Goal: Transaction & Acquisition: Purchase product/service

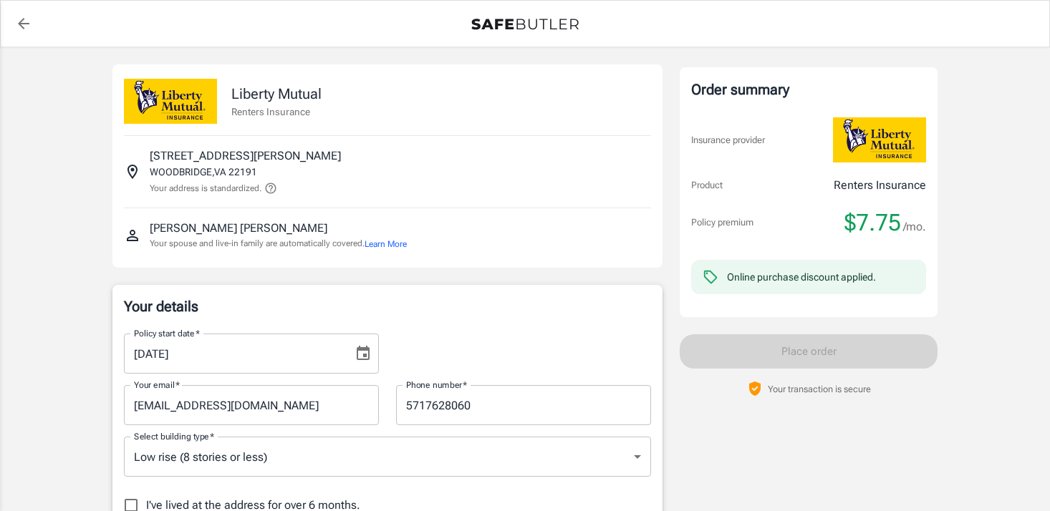
select select "VA"
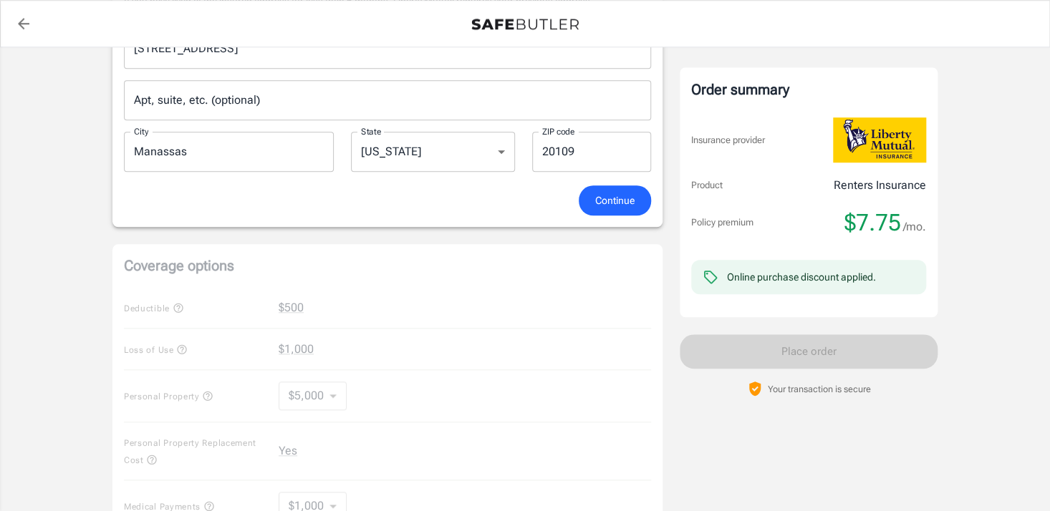
scroll to position [602, 0]
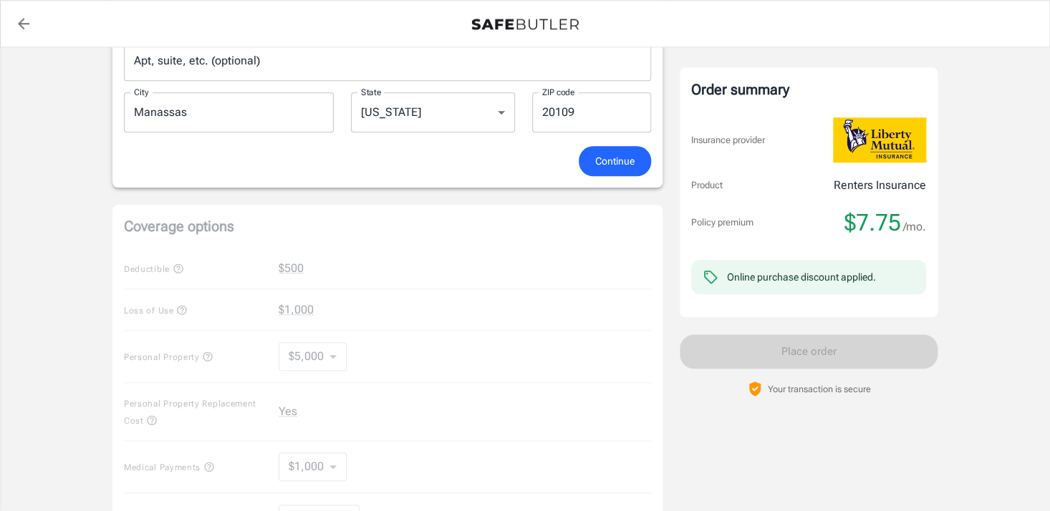
click at [604, 161] on span "Continue" at bounding box center [614, 162] width 39 height 18
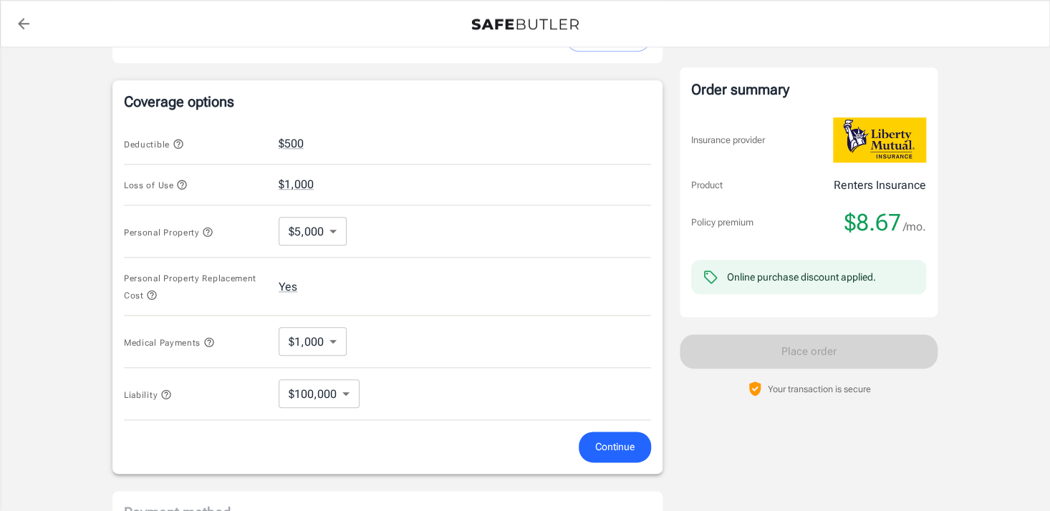
scroll to position [584, 0]
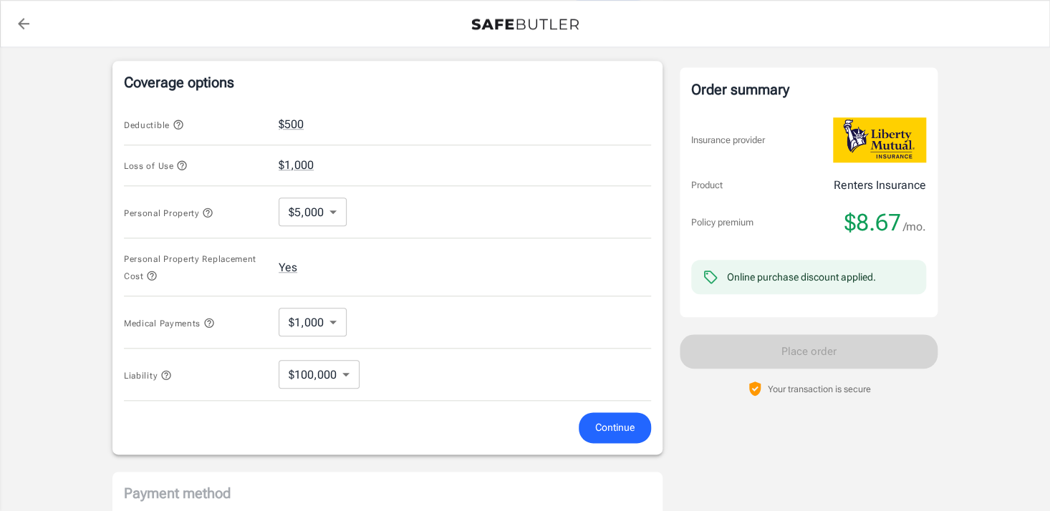
click at [619, 430] on span "Continue" at bounding box center [614, 428] width 39 height 18
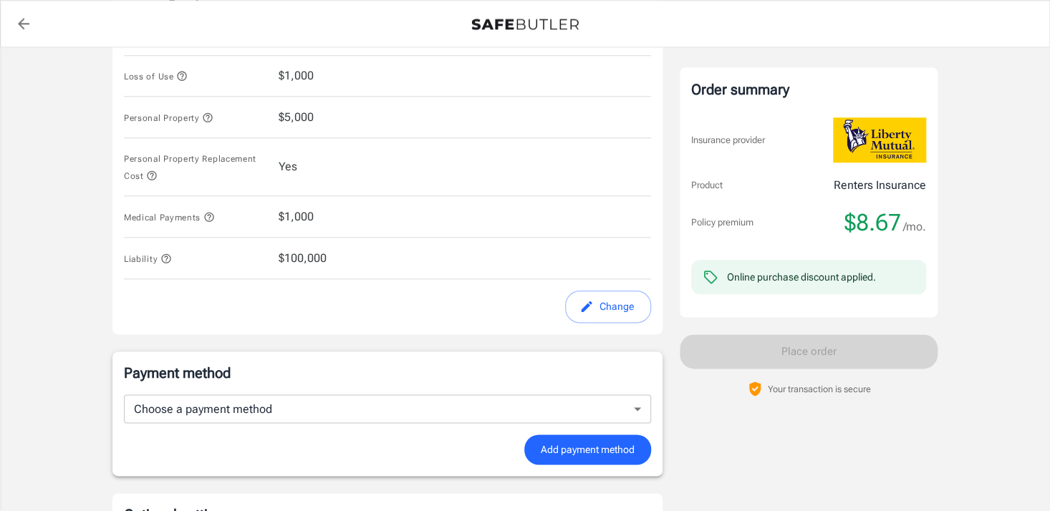
scroll to position [688, 0]
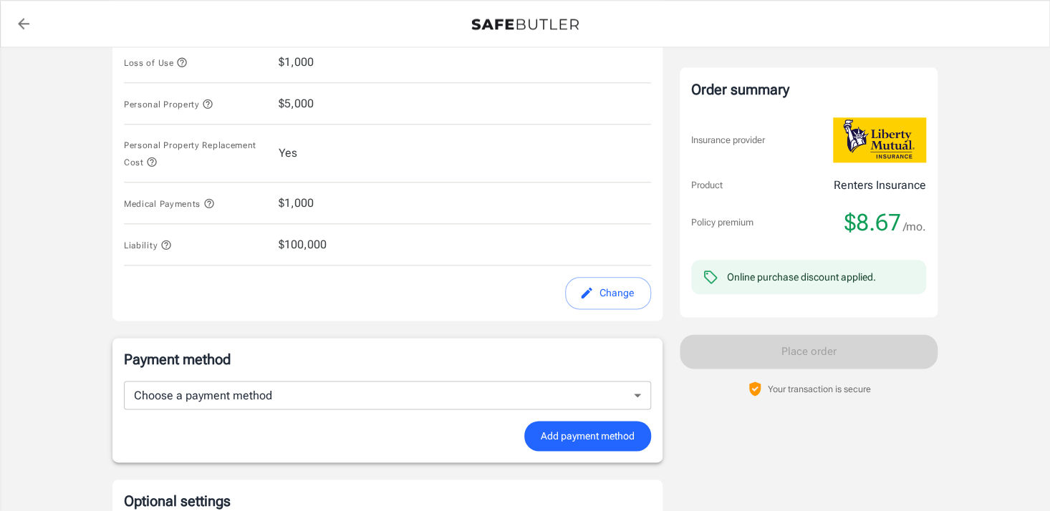
click at [625, 299] on button "Change" at bounding box center [608, 293] width 86 height 32
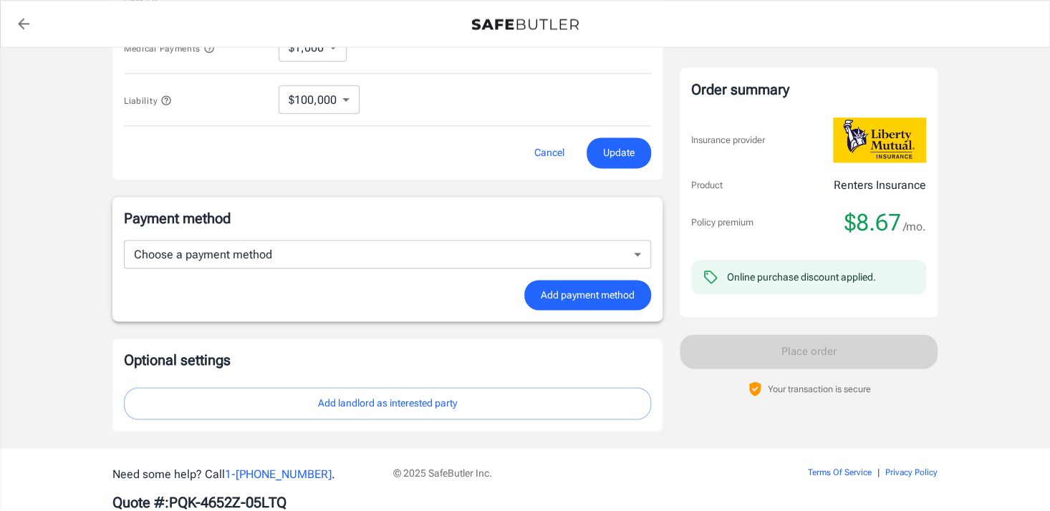
scroll to position [860, 0]
click at [613, 155] on span "Update" at bounding box center [619, 152] width 32 height 18
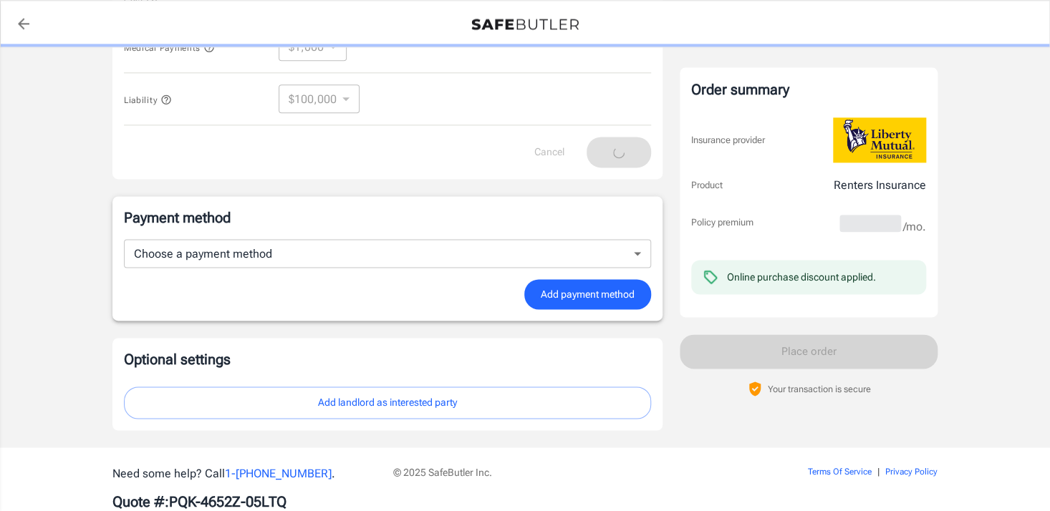
scroll to position [850, 0]
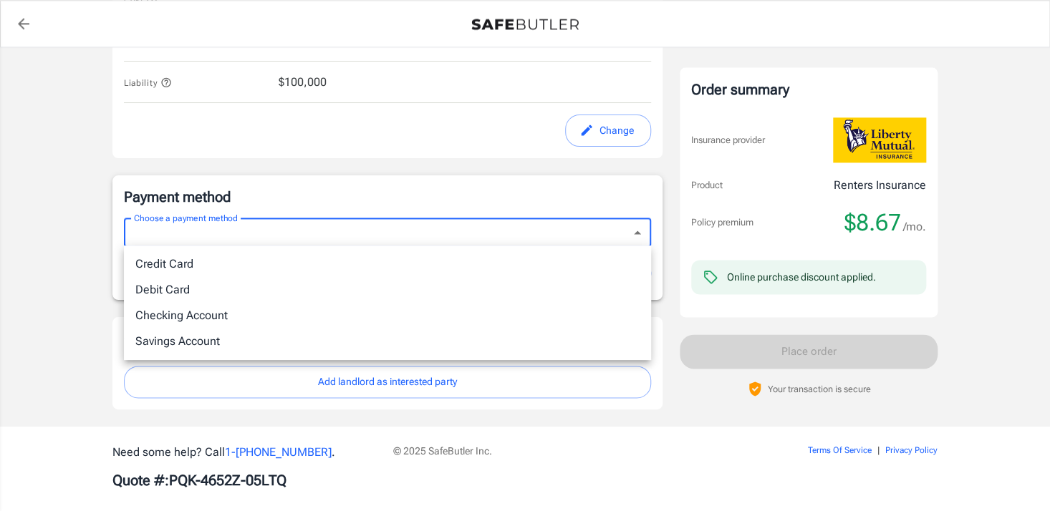
click at [188, 286] on li "Debit Card" at bounding box center [387, 290] width 527 height 26
type input "debit"
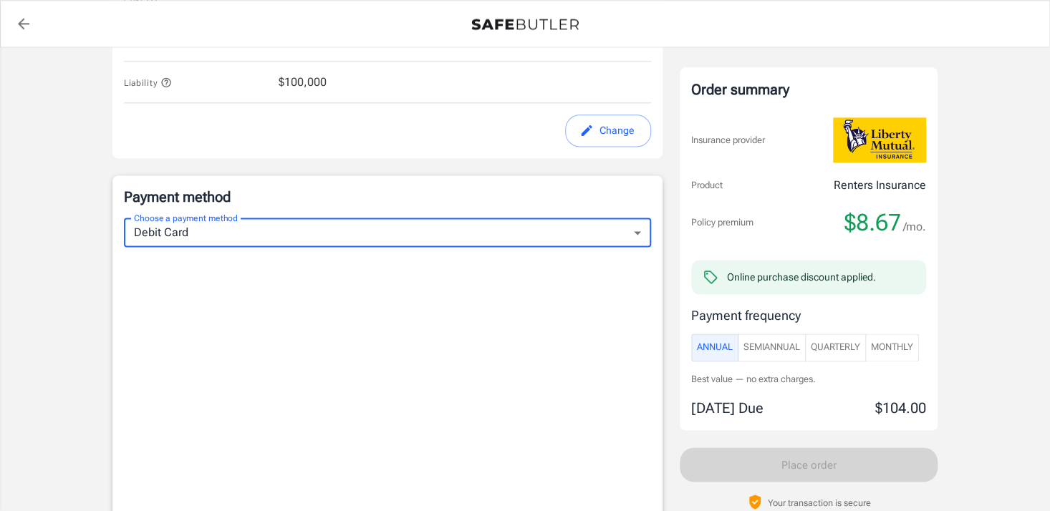
click at [894, 349] on span "Monthly" at bounding box center [892, 347] width 42 height 16
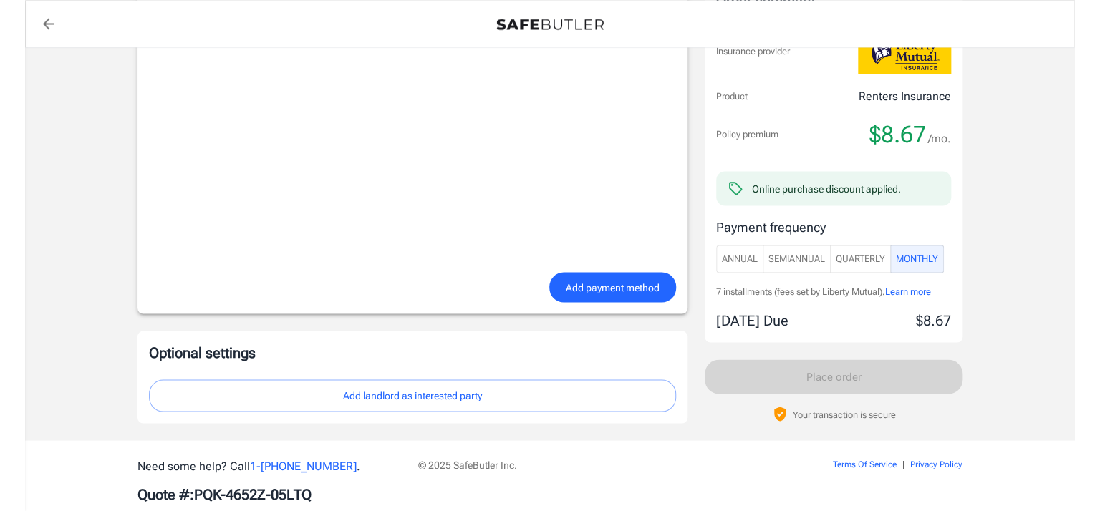
scroll to position [1227, 0]
